Goal: Information Seeking & Learning: Check status

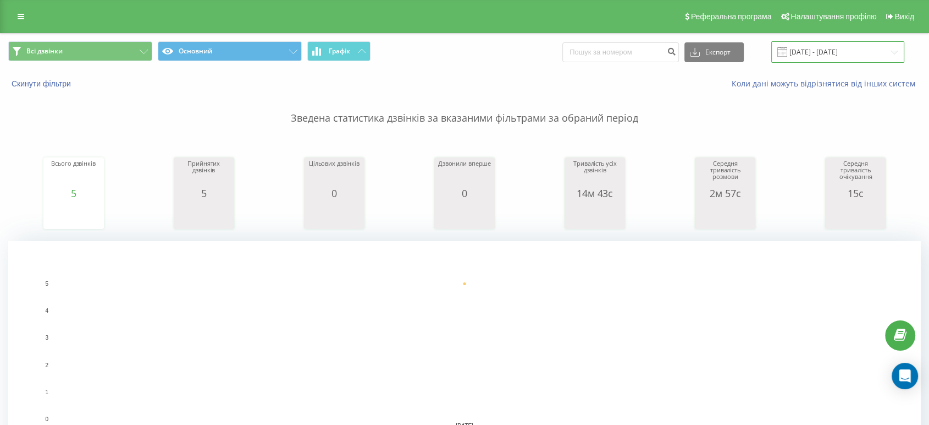
click at [821, 48] on input "[DATE] - [DATE]" at bounding box center [837, 51] width 133 height 21
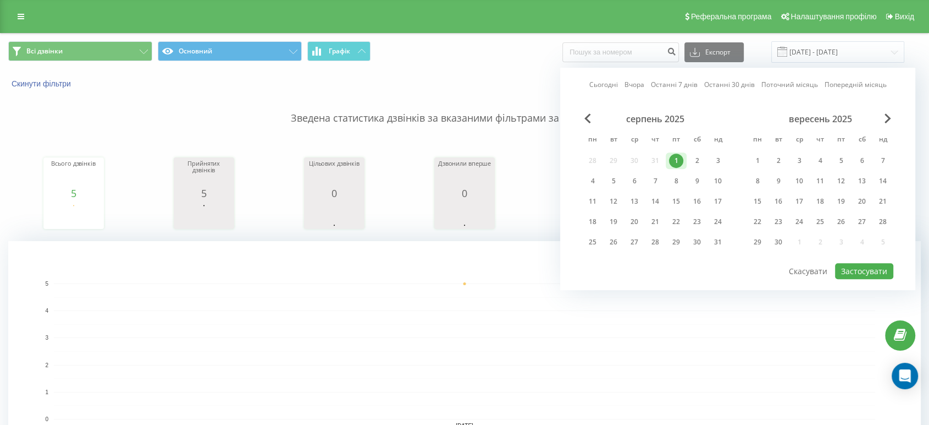
click at [610, 84] on link "Сьогодні" at bounding box center [603, 85] width 29 height 10
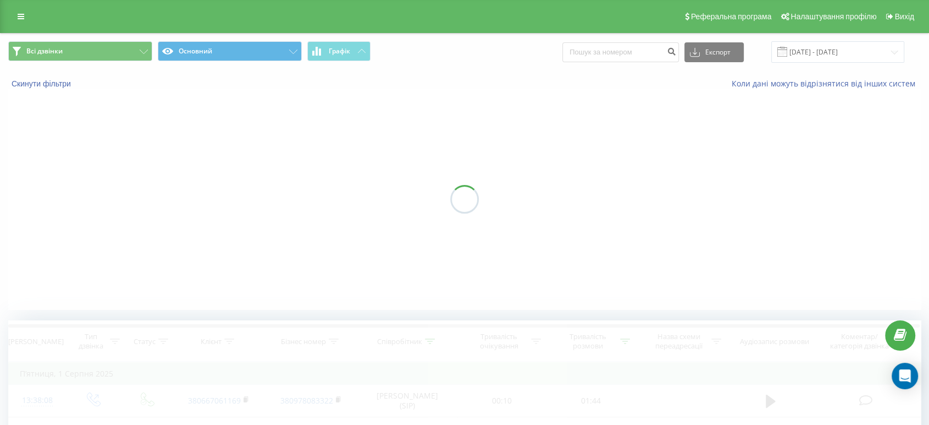
click at [868, 266] on div at bounding box center [464, 199] width 913 height 220
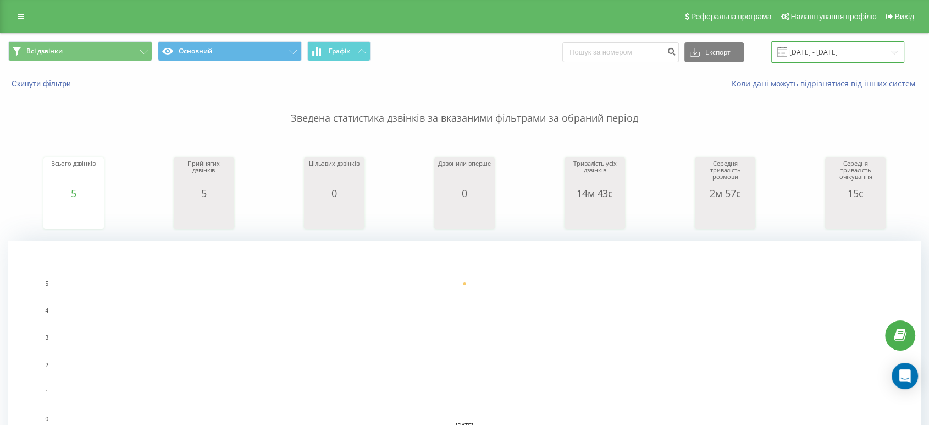
click at [823, 54] on input "[DATE] - [DATE]" at bounding box center [837, 51] width 133 height 21
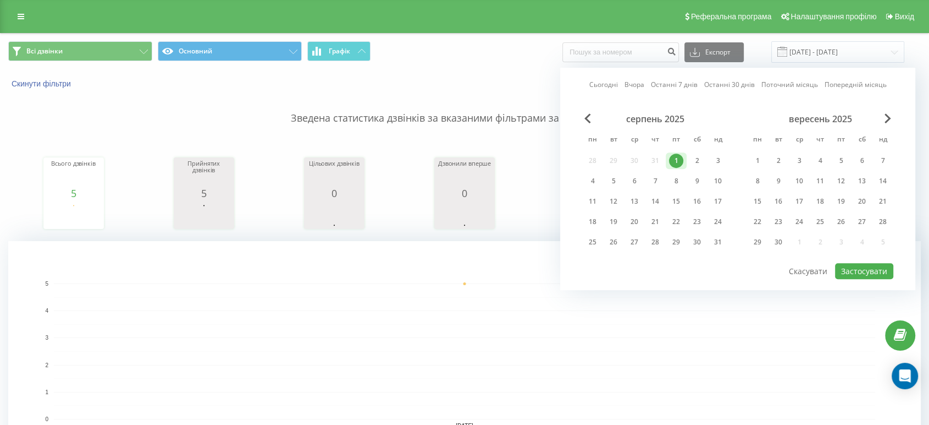
click at [610, 84] on link "Сьогодні" at bounding box center [603, 85] width 29 height 10
click at [870, 268] on button "Застосувати" at bounding box center [864, 271] width 58 height 16
type input "22.08.2025 - 22.08.2025"
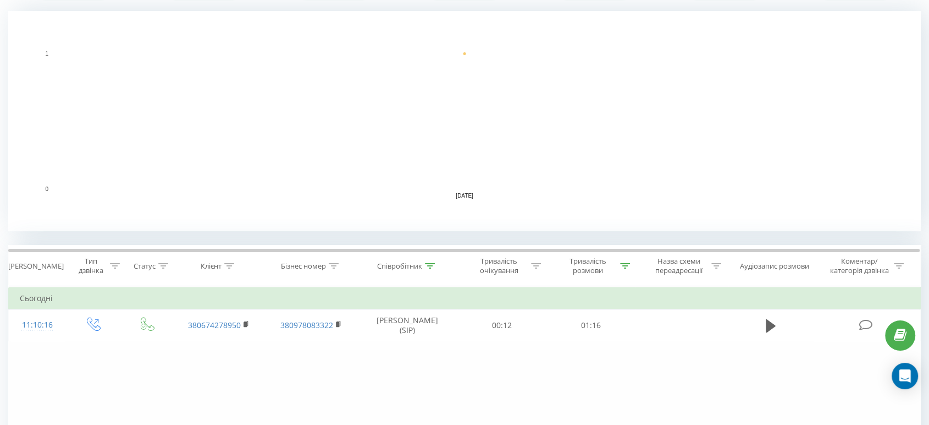
scroll to position [244, 0]
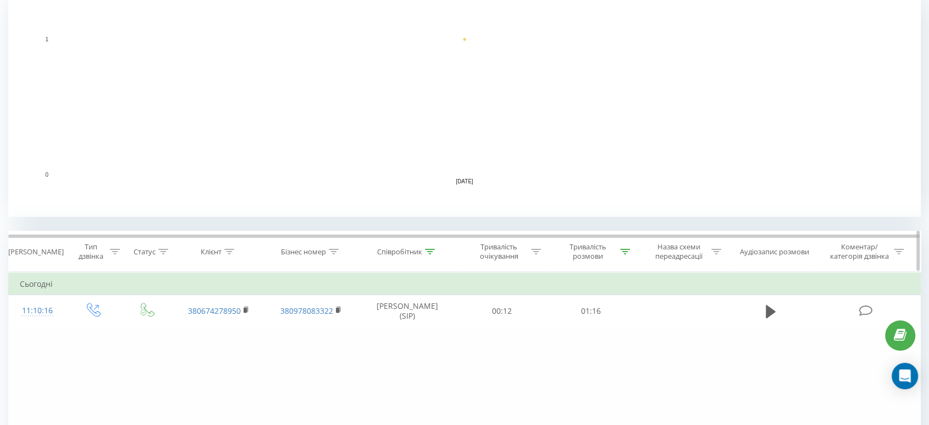
click at [429, 250] on icon at bounding box center [430, 251] width 10 height 5
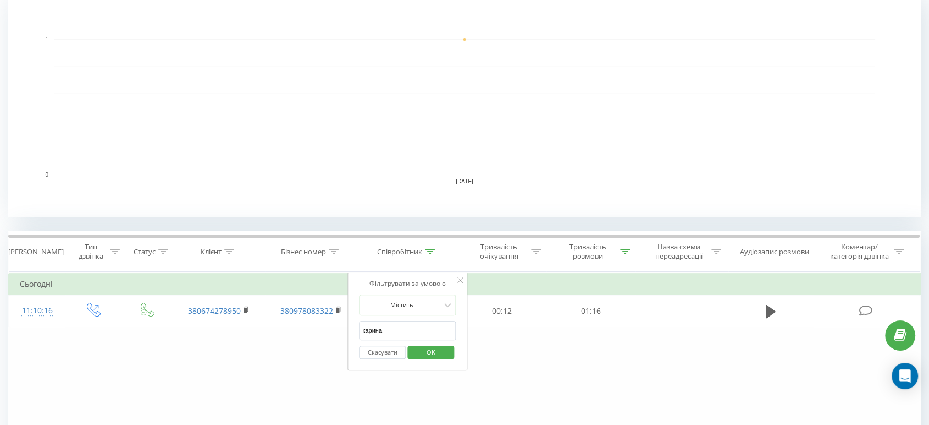
click at [385, 352] on button "Скасувати" at bounding box center [382, 352] width 47 height 14
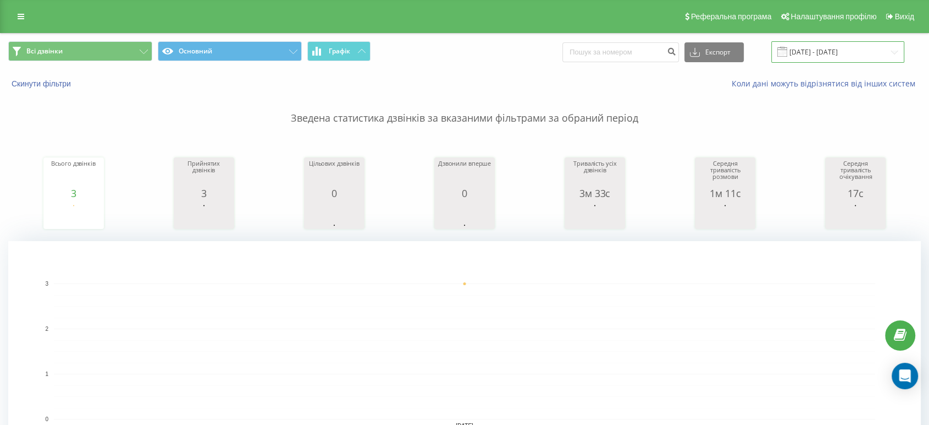
click at [849, 52] on input "22.08.2025 - 22.08.2025" at bounding box center [837, 51] width 133 height 21
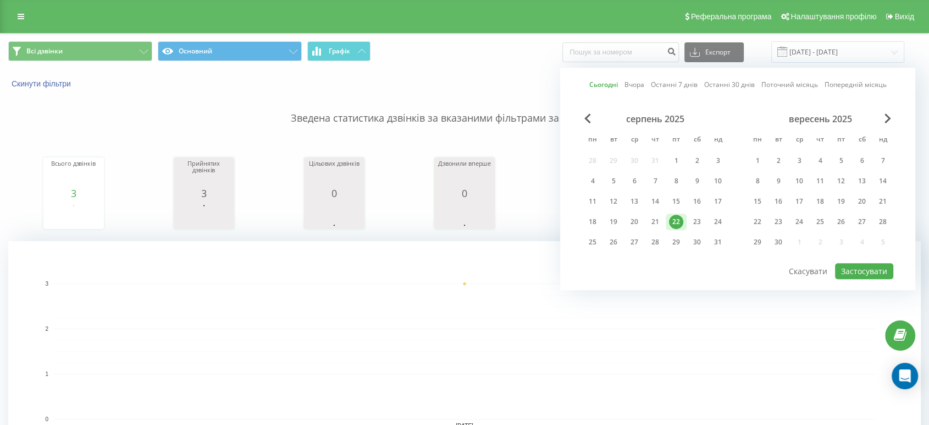
click at [598, 82] on link "Сьогодні" at bounding box center [603, 85] width 29 height 10
click at [861, 266] on button "Застосувати" at bounding box center [864, 271] width 58 height 16
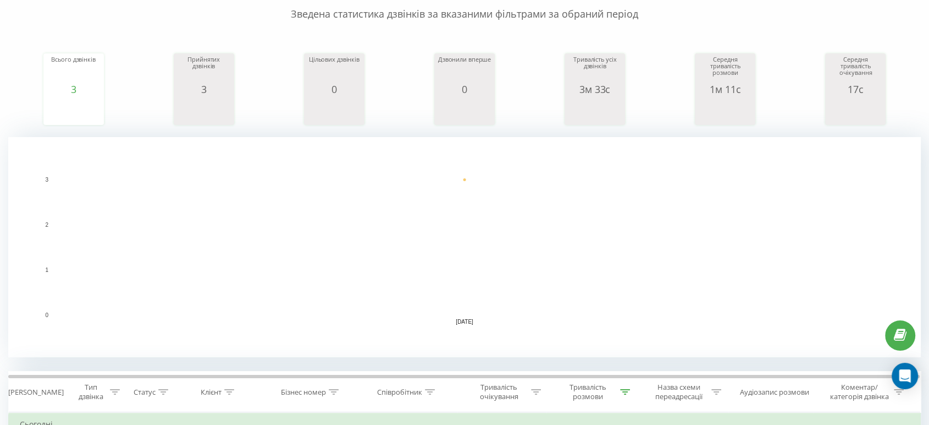
scroll to position [305, 0]
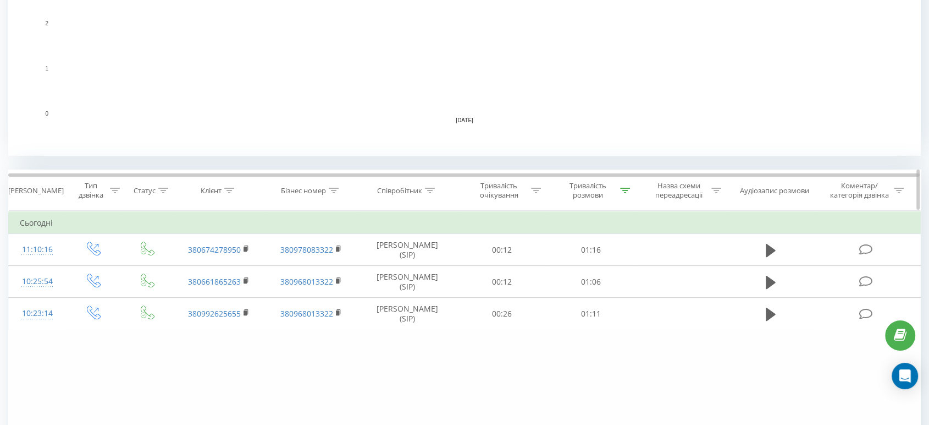
click at [625, 191] on icon at bounding box center [625, 190] width 10 height 5
click at [560, 289] on button "Скасувати" at bounding box center [566, 291] width 47 height 14
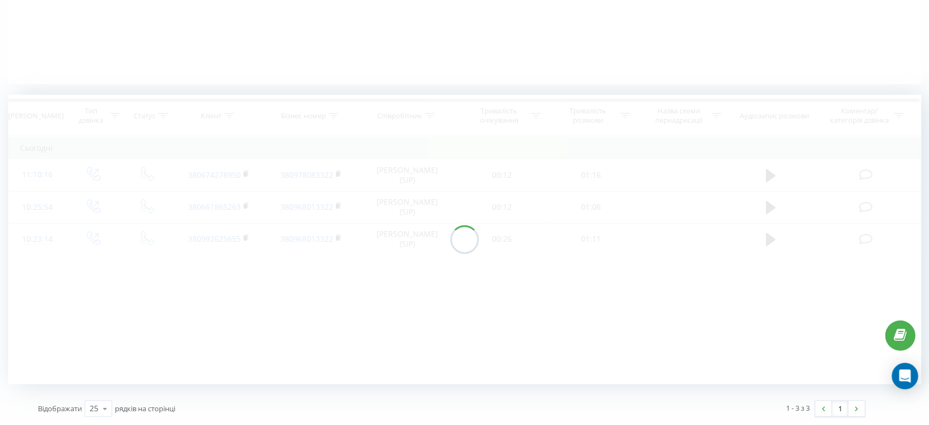
scroll to position [225, 0]
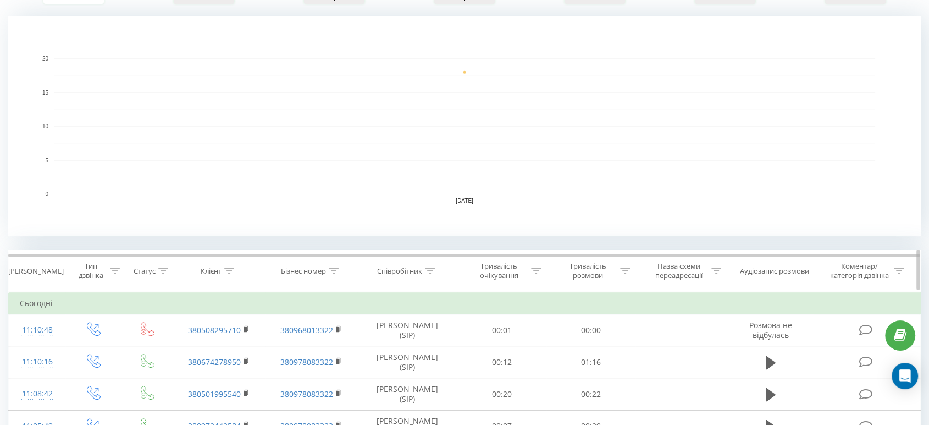
click at [426, 266] on div at bounding box center [430, 270] width 10 height 9
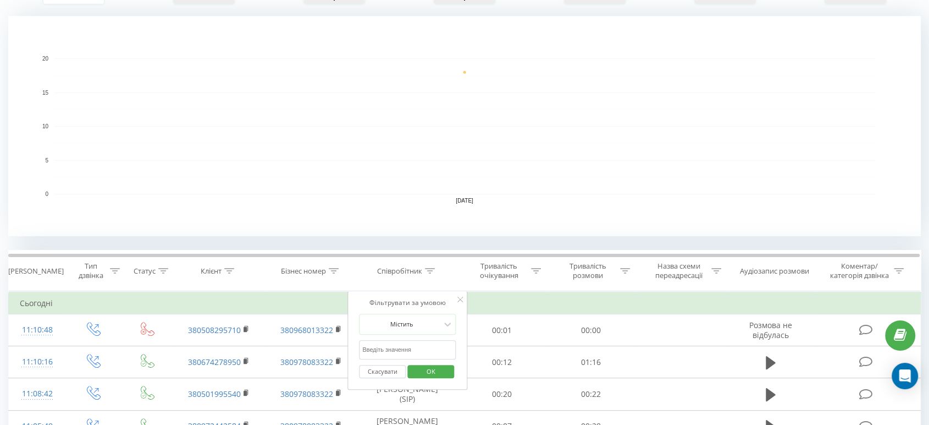
click at [400, 350] on input "text" at bounding box center [407, 349] width 97 height 19
type input "карина"
click at [418, 373] on span "OK" at bounding box center [431, 370] width 31 height 17
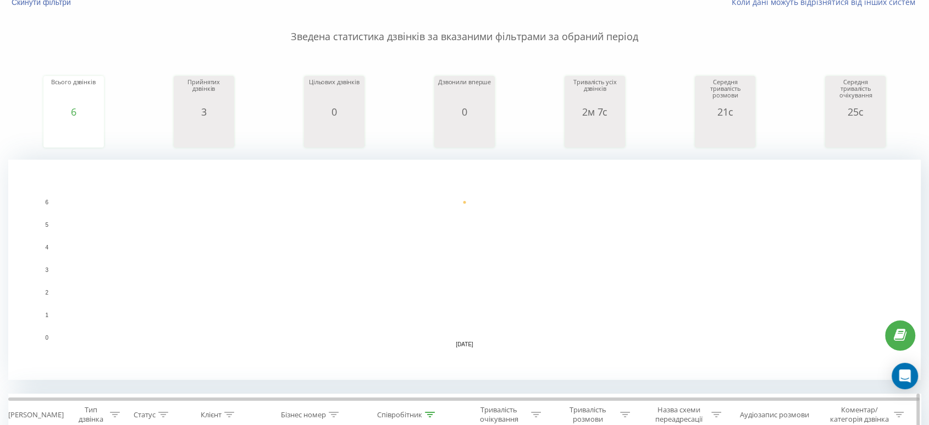
scroll to position [74, 0]
